Goal: Entertainment & Leisure: Consume media (video, audio)

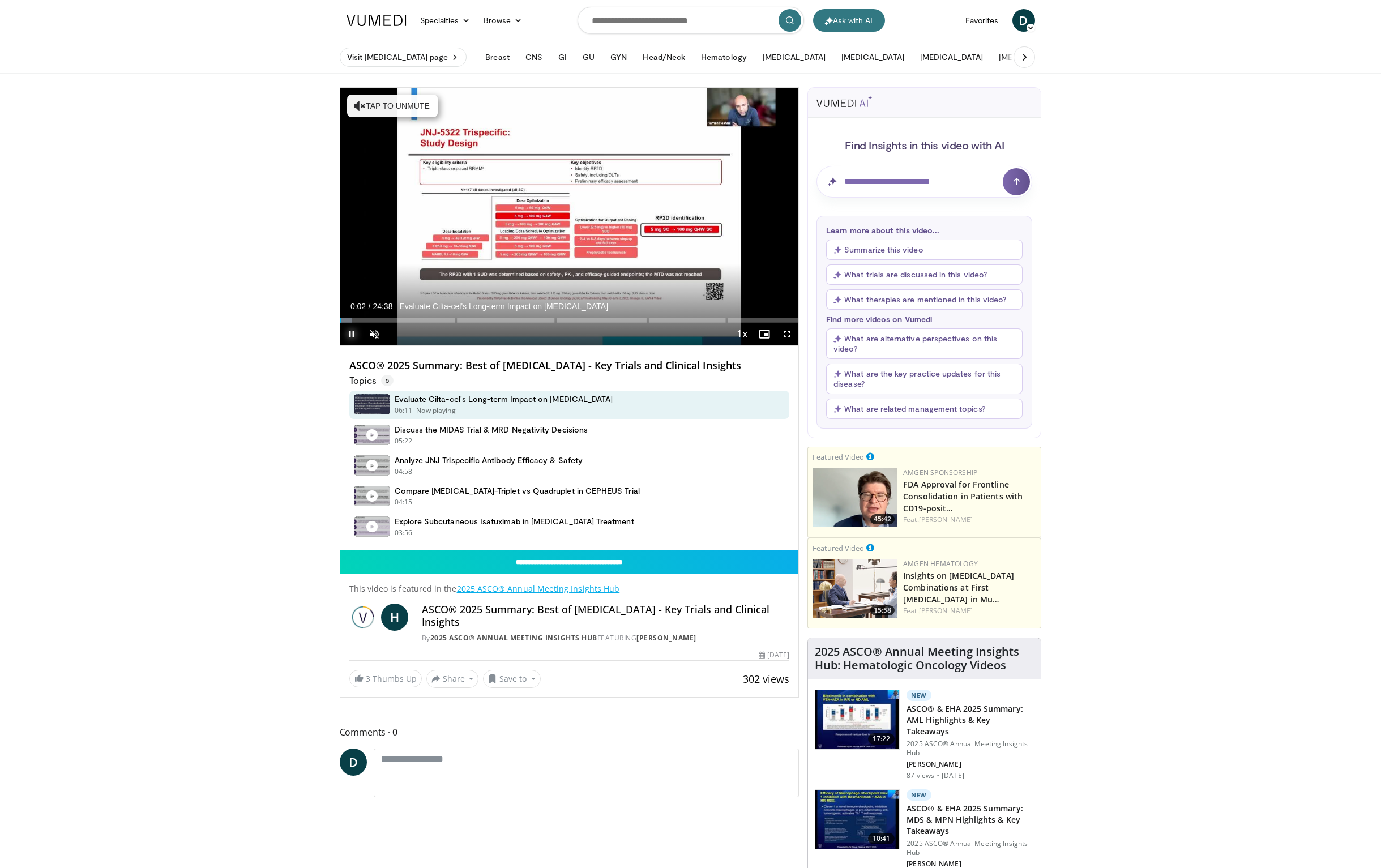
click at [352, 331] on span "Video Player" at bounding box center [352, 334] width 22 height 22
